Goal: Information Seeking & Learning: Learn about a topic

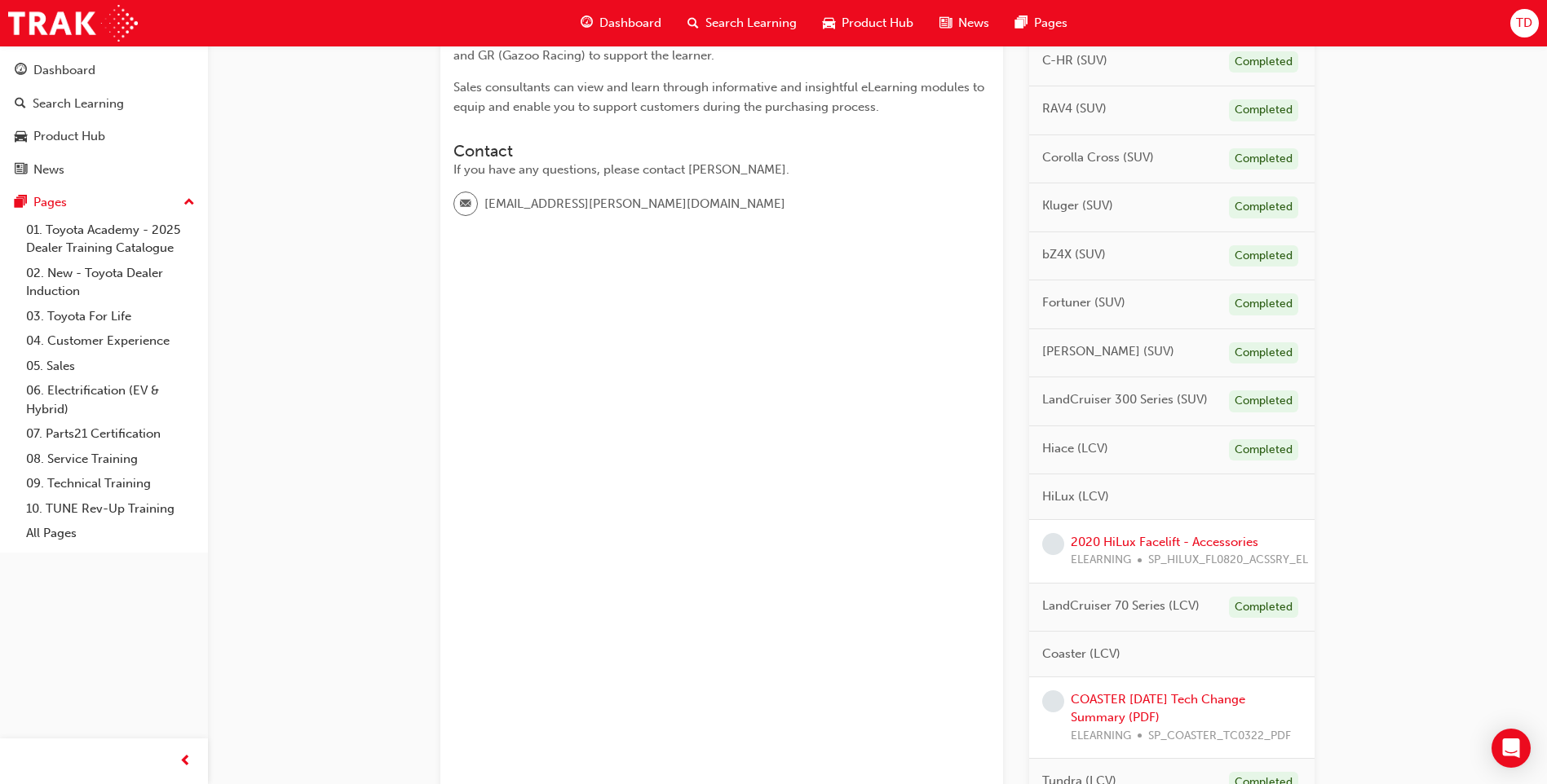
scroll to position [489, 0]
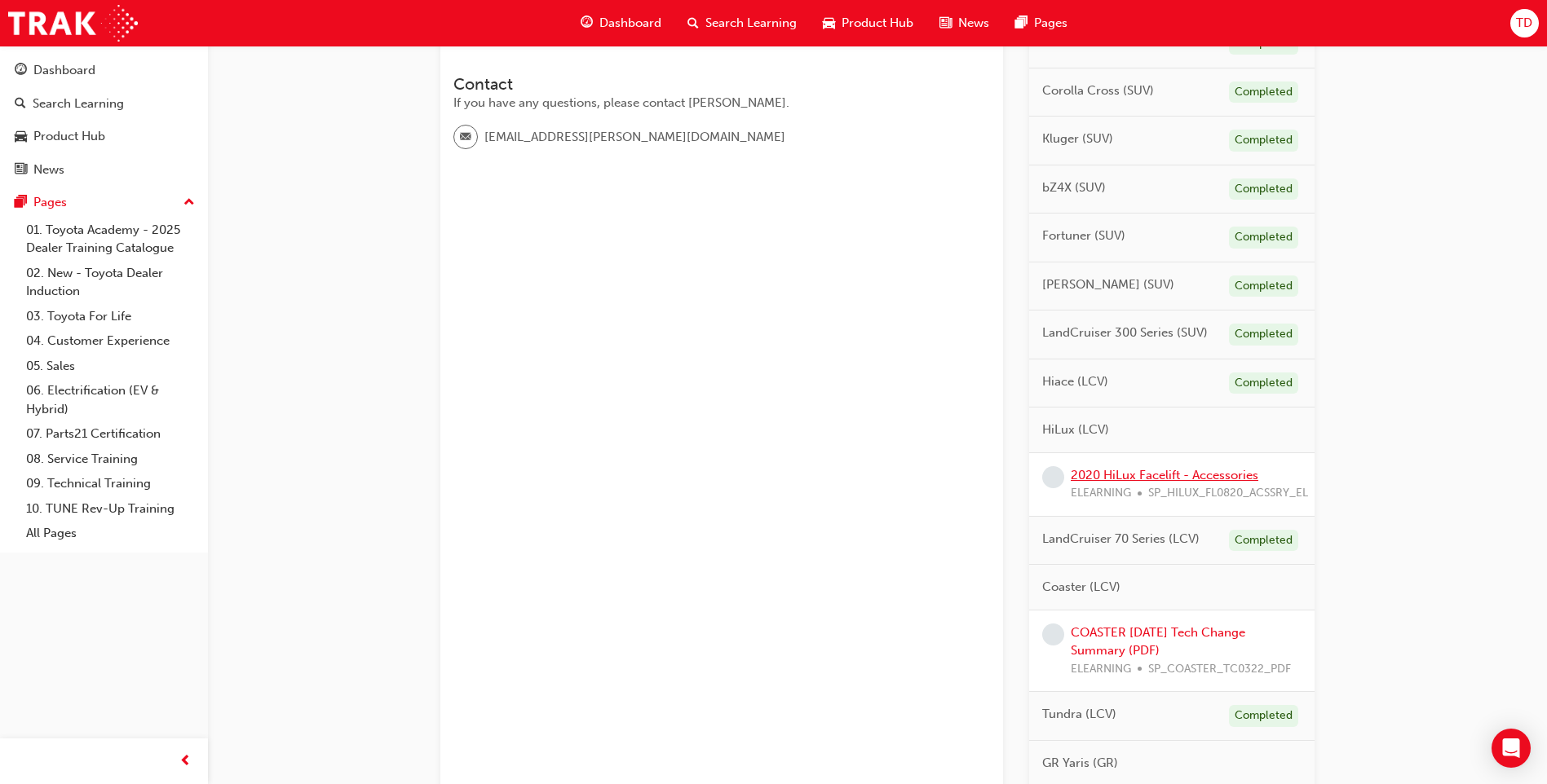
click at [1135, 471] on link "2020 HiLux Facelift - Accessories" at bounding box center [1164, 475] width 187 height 15
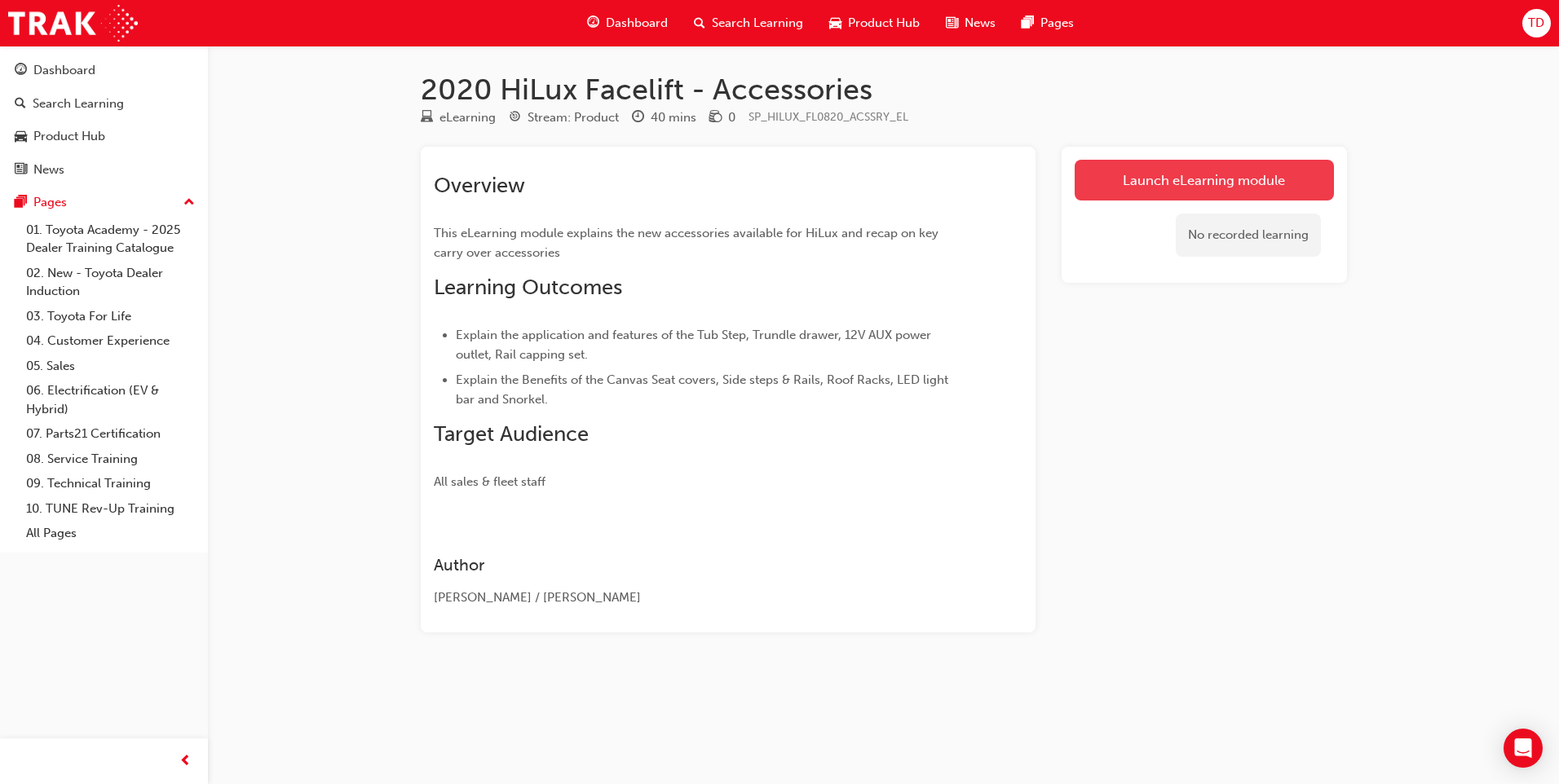
click at [1153, 184] on link "Launch eLearning module" at bounding box center [1204, 180] width 260 height 41
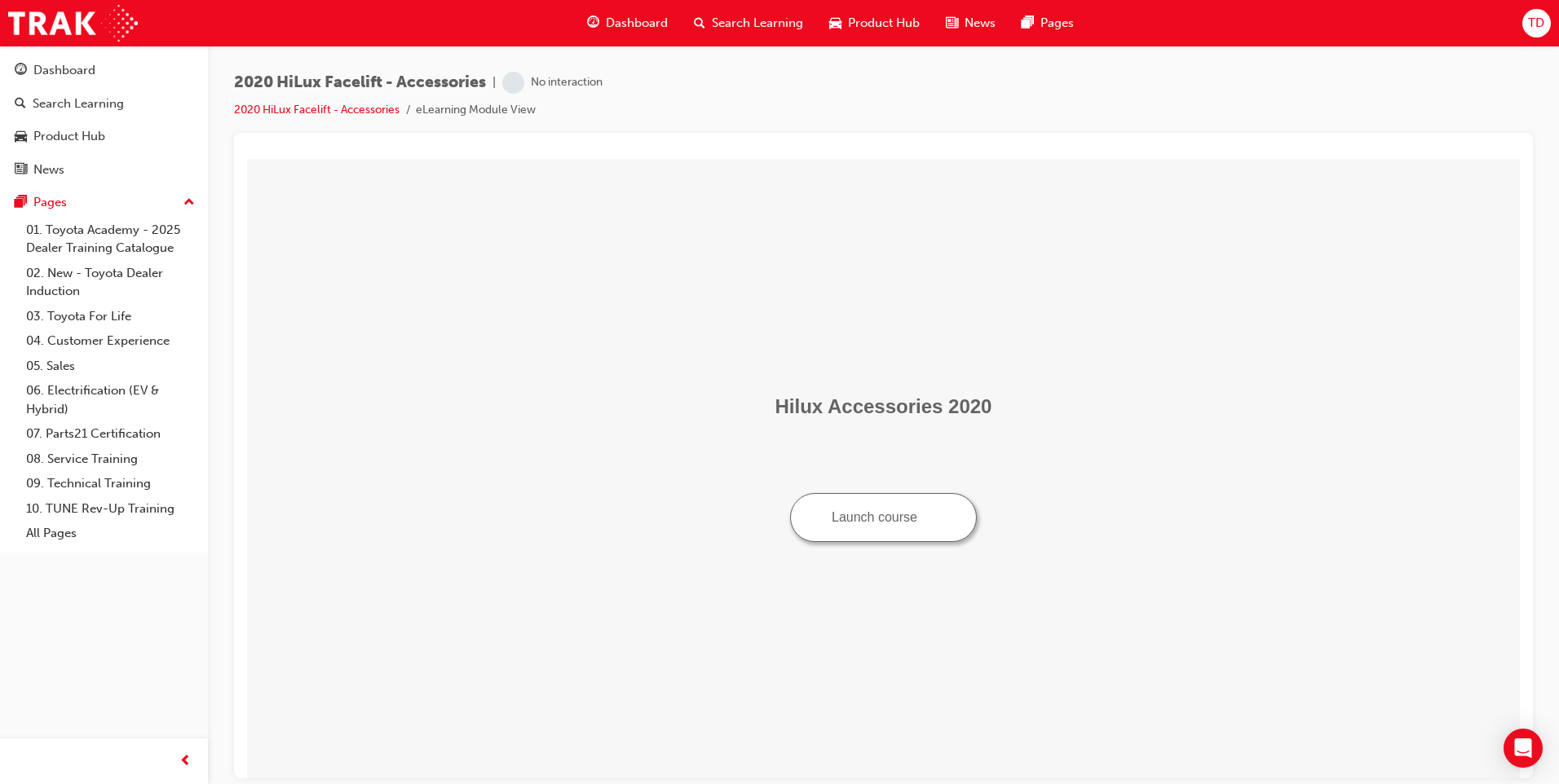
click at [896, 529] on button "Launch course" at bounding box center [883, 517] width 186 height 49
drag, startPoint x: 780, startPoint y: 301, endPoint x: 790, endPoint y: 270, distance: 32.6
click at [780, 299] on td "Hilux Accessories 2020 Launch course" at bounding box center [884, 468] width 1260 height 607
